Goal: Find contact information: Find contact information

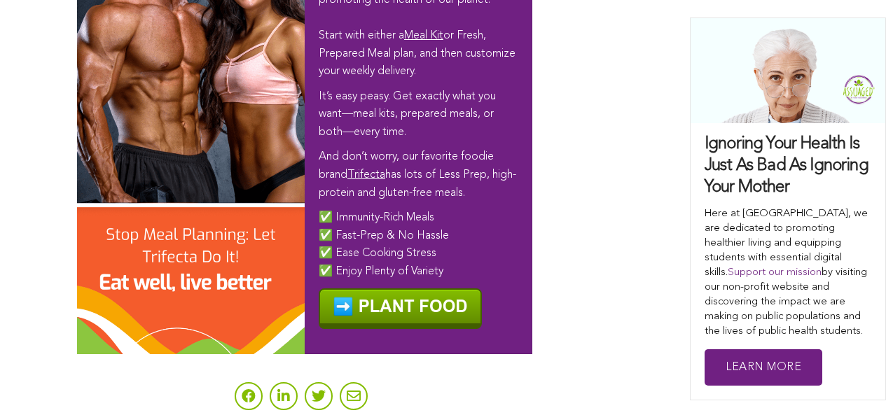
scroll to position [8893, 0]
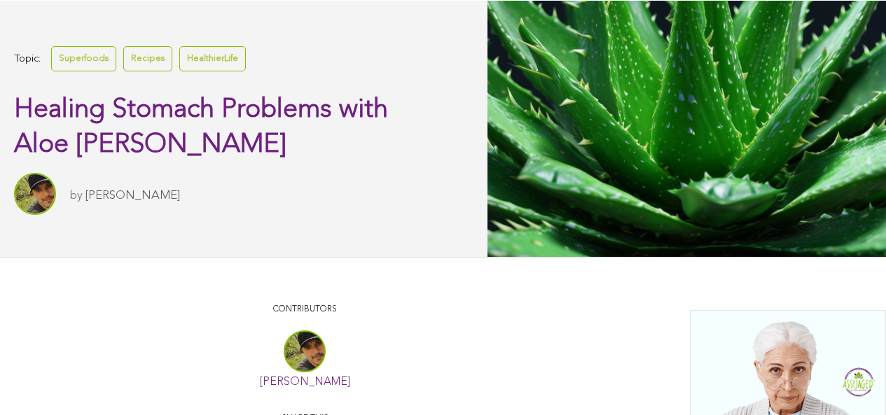
scroll to position [321, 0]
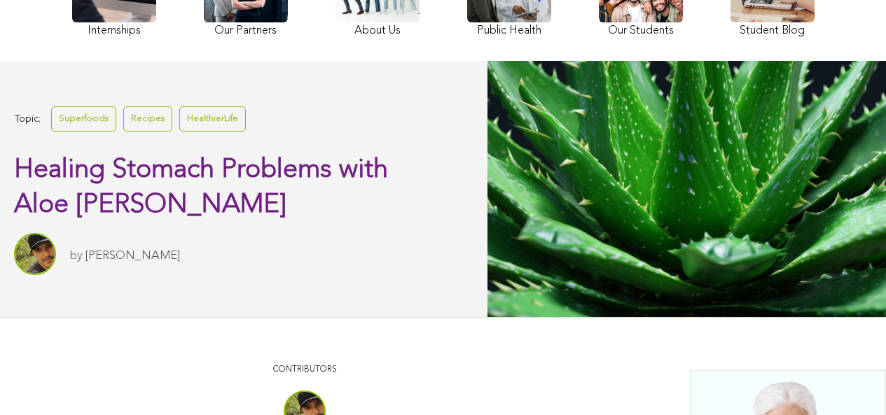
click at [204, 131] on link "HealthierLife" at bounding box center [212, 118] width 67 height 25
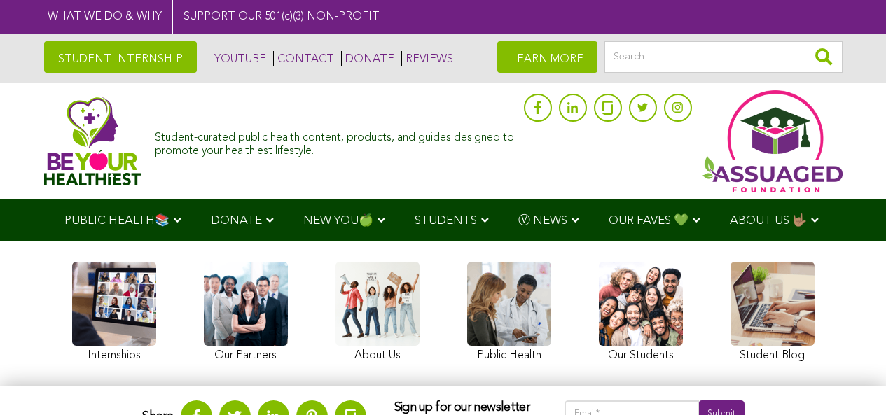
click at [273, 55] on link "CONTACT" at bounding box center [303, 58] width 61 height 15
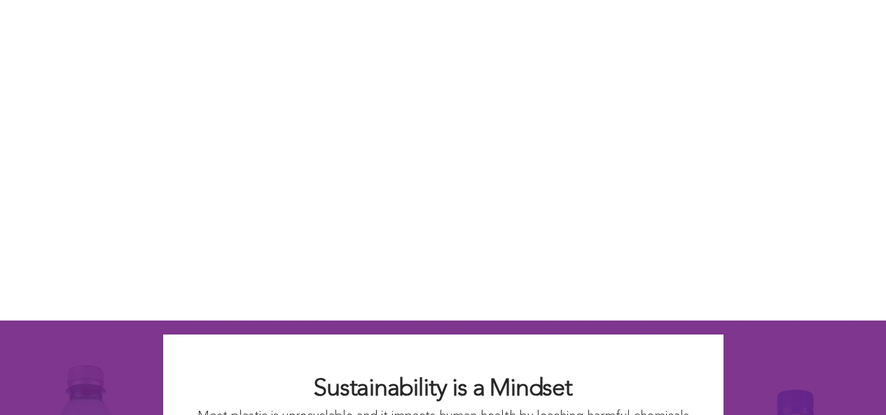
scroll to position [1193, 0]
